Goal: Navigation & Orientation: Find specific page/section

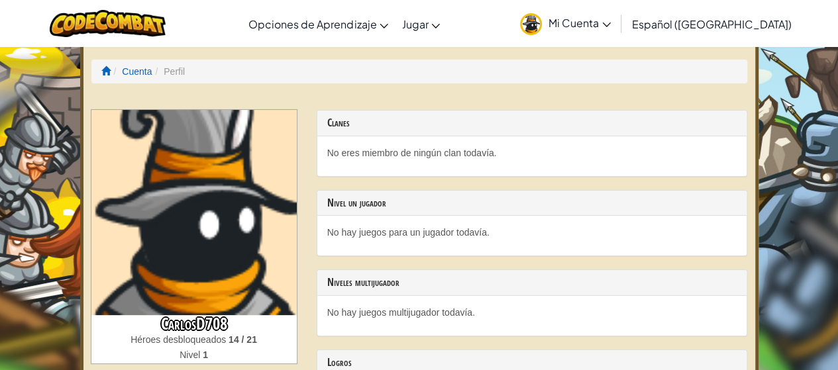
click at [611, 19] on span "Mi Cuenta" at bounding box center [580, 23] width 62 height 14
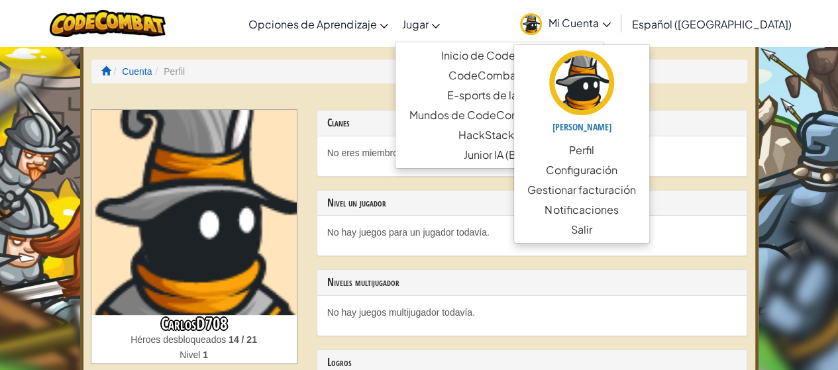
click at [428, 27] on span "Jugar" at bounding box center [414, 24] width 27 height 14
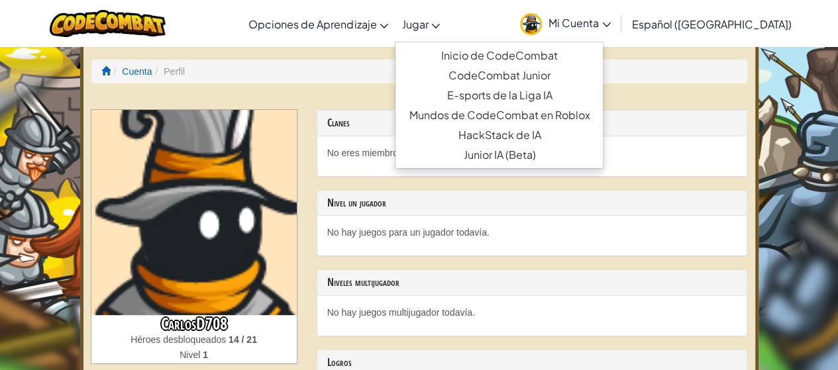
click at [611, 23] on span "Mi Cuenta" at bounding box center [580, 23] width 62 height 14
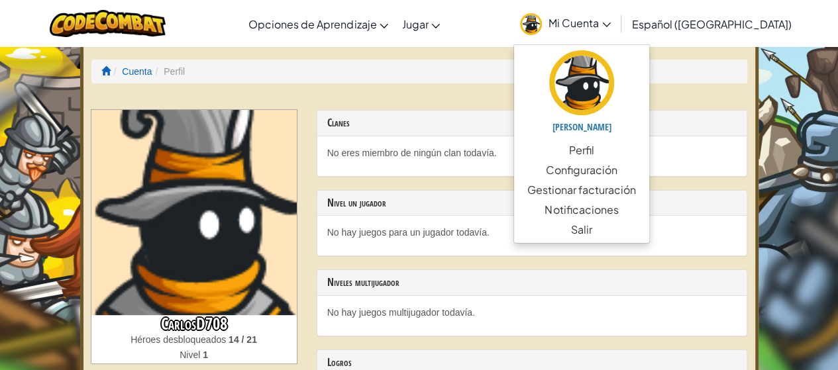
scroll to position [133, 0]
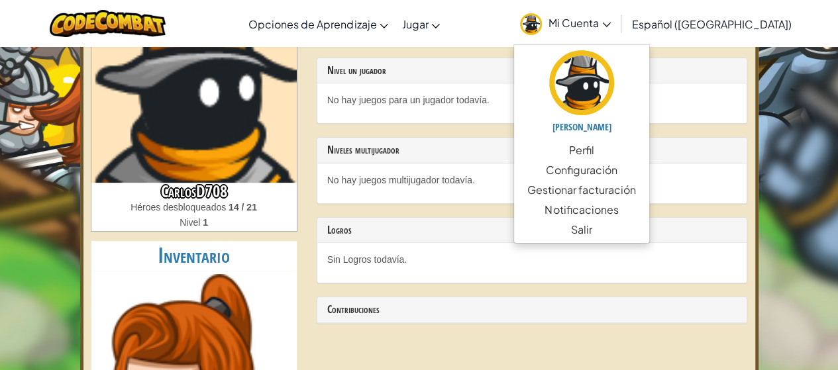
click at [211, 189] on h3 "CarlosD708" at bounding box center [193, 192] width 205 height 18
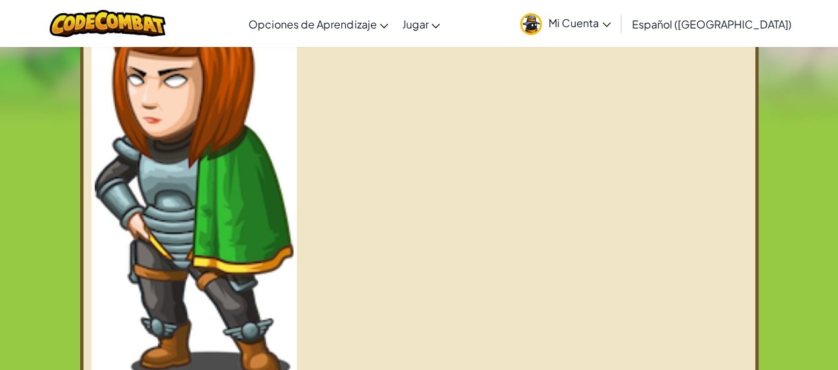
scroll to position [199, 0]
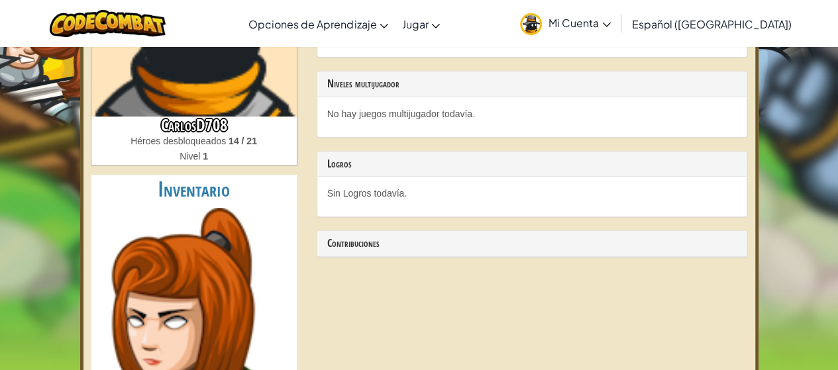
click at [611, 27] on span "Mi Cuenta" at bounding box center [580, 23] width 62 height 14
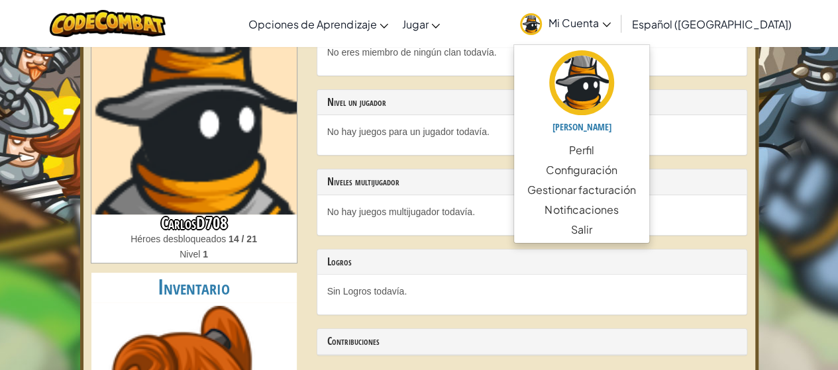
scroll to position [0, 0]
